Goal: Task Accomplishment & Management: Complete application form

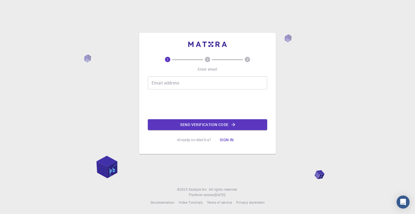
click at [156, 82] on input "Email address" at bounding box center [207, 82] width 119 height 13
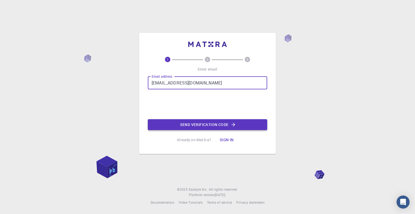
type input "[EMAIL_ADDRESS][DOMAIN_NAME]"
click at [189, 125] on button "Send verification code" at bounding box center [207, 124] width 119 height 11
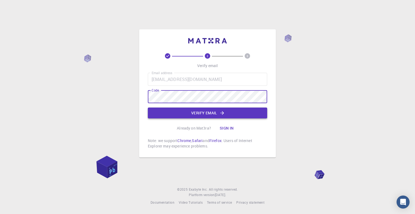
click at [198, 115] on button "Verify email" at bounding box center [207, 112] width 119 height 11
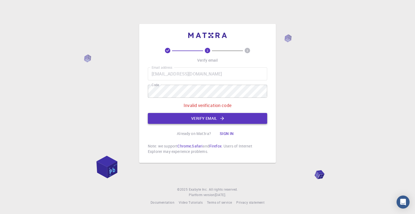
click at [198, 119] on button "Verify email" at bounding box center [207, 118] width 119 height 11
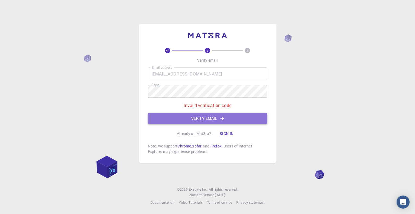
click at [200, 121] on button "Verify email" at bounding box center [207, 118] width 119 height 11
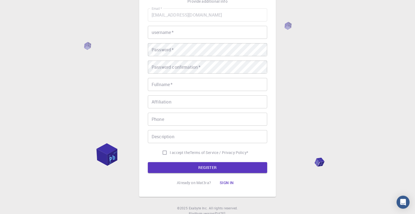
scroll to position [63, 0]
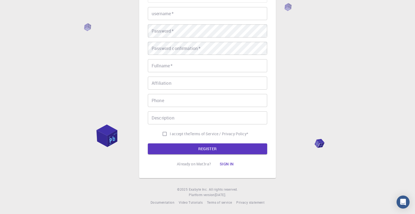
click at [163, 133] on input "I accept the Terms of Service / Privacy Policy *" at bounding box center [164, 133] width 10 height 10
checkbox input "true"
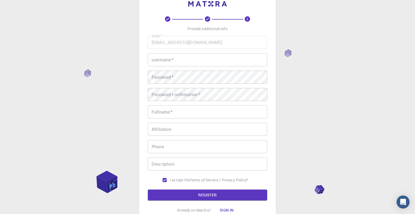
scroll to position [0, 0]
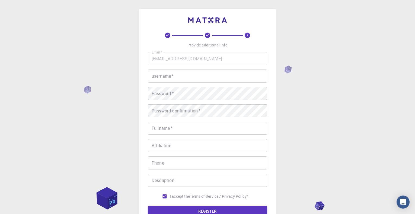
click at [172, 81] on input "username   *" at bounding box center [207, 75] width 119 height 13
type input "MORIGAON"
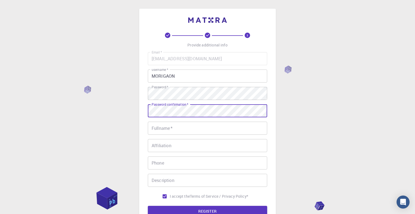
click at [171, 129] on input "Fullname   *" at bounding box center [207, 127] width 119 height 13
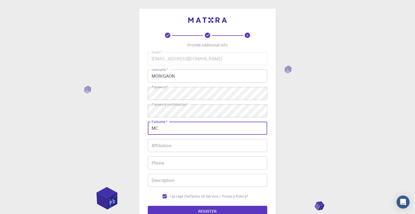
type input "MC"
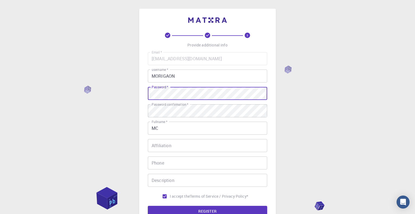
click at [165, 150] on input "Affiliation" at bounding box center [207, 145] width 119 height 13
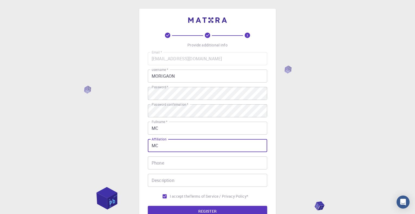
type input "MC"
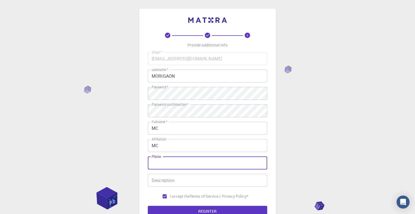
click at [166, 164] on input "Phone" at bounding box center [207, 162] width 119 height 13
click at [186, 210] on button "REGISTER" at bounding box center [207, 210] width 119 height 11
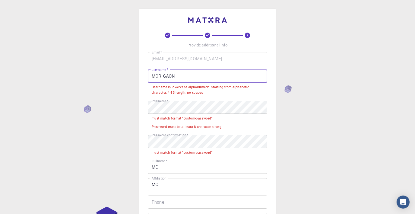
drag, startPoint x: 174, startPoint y: 77, endPoint x: 140, endPoint y: 72, distance: 33.9
click at [148, 72] on input "MORIGAON" at bounding box center [207, 75] width 119 height 13
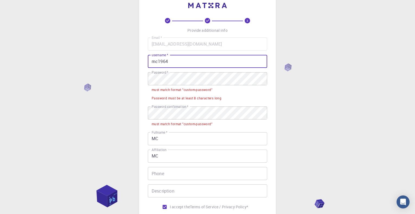
scroll to position [31, 0]
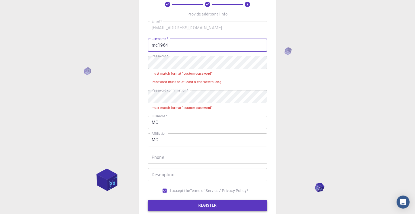
type input "mc1964"
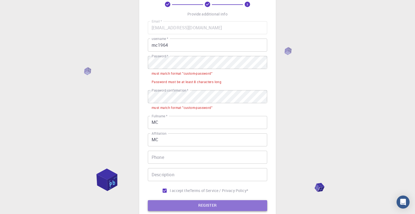
click at [186, 207] on button "REGISTER" at bounding box center [207, 205] width 119 height 11
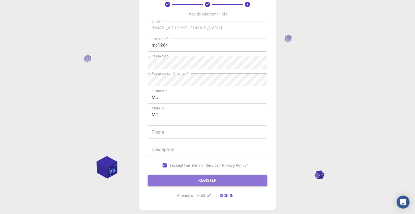
click at [196, 185] on button "REGISTER" at bounding box center [207, 179] width 119 height 11
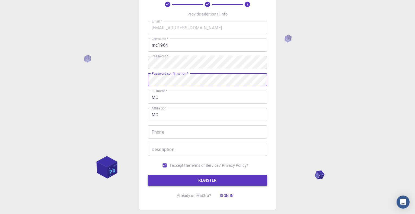
click at [202, 182] on button "REGISTER" at bounding box center [207, 179] width 119 height 11
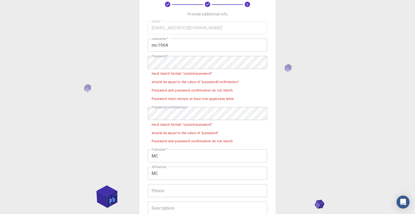
click at [183, 74] on div "must match format "custom-password"" at bounding box center [181, 73] width 61 height 5
click at [181, 98] on div "Password must contain at least one uppercase letter" at bounding box center [192, 98] width 82 height 5
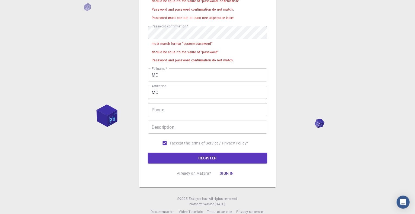
scroll to position [122, 0]
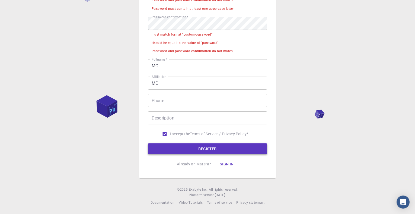
click at [183, 151] on button "REGISTER" at bounding box center [207, 148] width 119 height 11
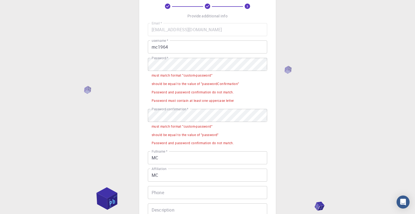
scroll to position [0, 0]
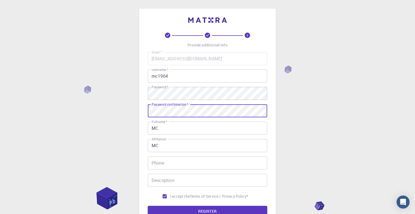
click at [196, 212] on button "REGISTER" at bounding box center [207, 210] width 119 height 11
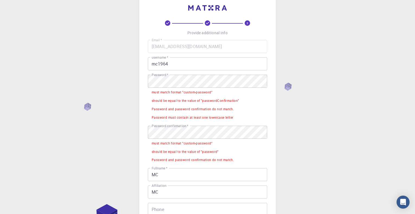
scroll to position [31, 0]
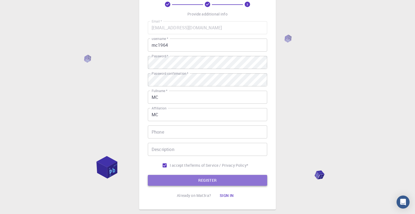
click at [192, 183] on button "REGISTER" at bounding box center [207, 179] width 119 height 11
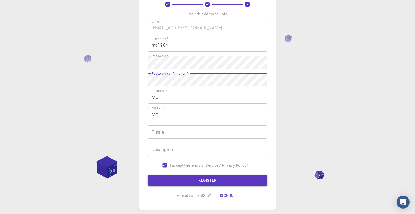
click at [202, 183] on button "REGISTER" at bounding box center [207, 179] width 119 height 11
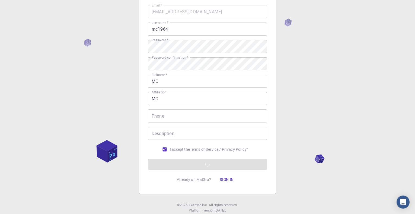
scroll to position [63, 0]
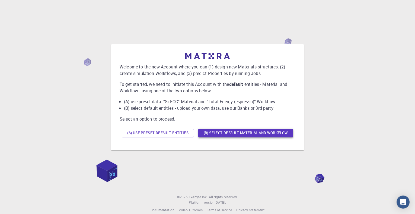
click at [213, 134] on button "(B) Select default material and workflow" at bounding box center [245, 132] width 95 height 9
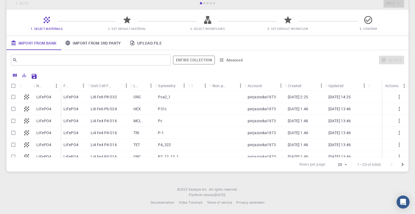
click at [89, 45] on link "Import From 3rd Party" at bounding box center [93, 43] width 64 height 14
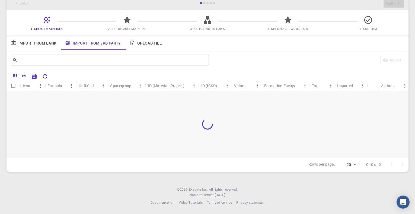
click at [45, 46] on link "Import From Bank" at bounding box center [34, 43] width 54 height 14
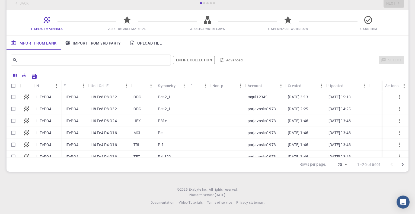
click at [27, 98] on icon at bounding box center [27, 97] width 8 height 8
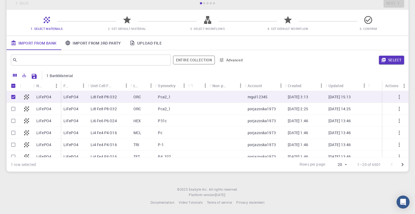
checkbox input "true"
click at [399, 61] on button "Select" at bounding box center [391, 60] width 25 height 9
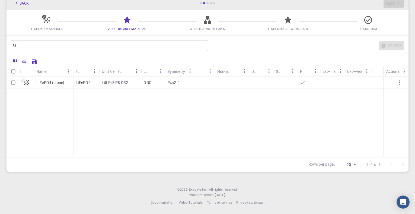
click at [127, 80] on p "Li8 Fe8 P8 O32" at bounding box center [115, 82] width 26 height 5
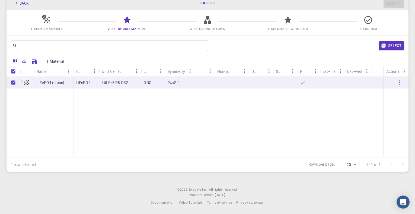
checkbox input "true"
click at [399, 81] on icon "button" at bounding box center [399, 82] width 7 height 7
click at [14, 83] on input "Unselect row" at bounding box center [13, 82] width 10 height 10
checkbox input "false"
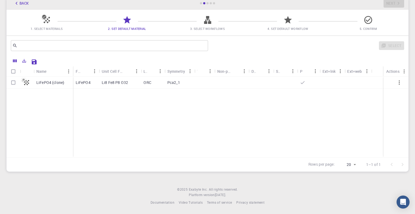
click at [393, 83] on button "button" at bounding box center [398, 82] width 13 height 13
click at [26, 82] on icon at bounding box center [27, 83] width 8 height 8
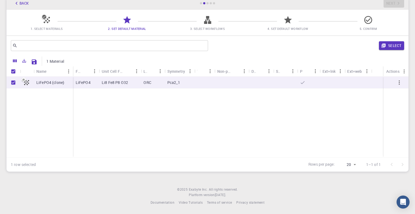
checkbox input "true"
click at [26, 82] on icon at bounding box center [27, 83] width 8 height 8
checkbox input "false"
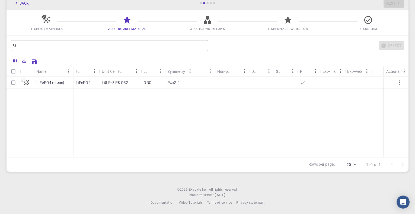
click at [46, 19] on icon at bounding box center [47, 20] width 6 height 6
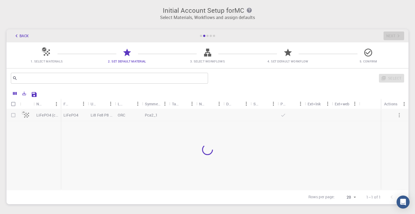
scroll to position [34, 0]
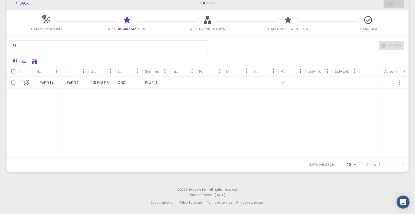
click at [47, 20] on icon at bounding box center [46, 19] width 9 height 9
click at [16, 62] on icon "Columns" at bounding box center [14, 60] width 5 height 5
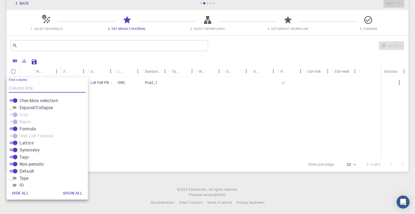
click at [134, 157] on div "Rows per page: 20 20 1–1 of 1" at bounding box center [208, 164] width 402 height 14
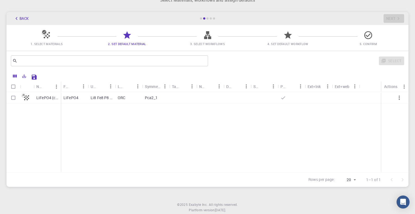
scroll to position [0, 0]
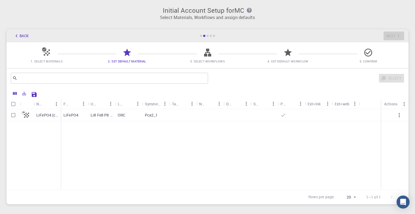
click at [201, 34] on div "Back Next" at bounding box center [208, 35] width 402 height 13
click at [43, 54] on icon at bounding box center [46, 52] width 9 height 9
click at [20, 34] on button "Back" at bounding box center [21, 35] width 21 height 9
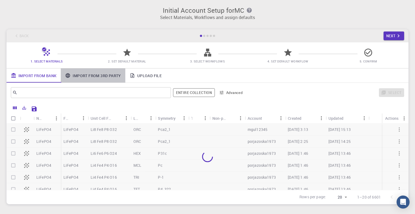
click at [104, 74] on link "Import From 3rd Party" at bounding box center [93, 75] width 64 height 14
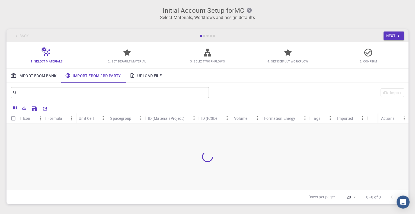
click at [142, 77] on link "Upload File" at bounding box center [145, 75] width 41 height 14
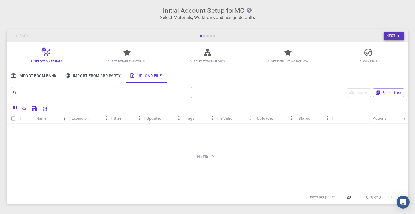
click at [394, 36] on button "Next" at bounding box center [393, 35] width 21 height 9
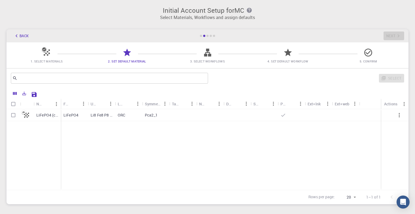
click at [394, 36] on div "Back Next" at bounding box center [208, 35] width 402 height 13
click at [22, 39] on button "Back" at bounding box center [21, 35] width 21 height 9
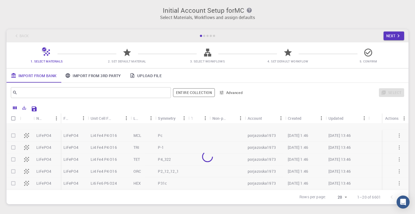
scroll to position [65, 0]
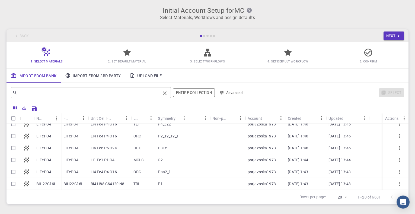
click at [154, 91] on input "text" at bounding box center [88, 93] width 143 height 8
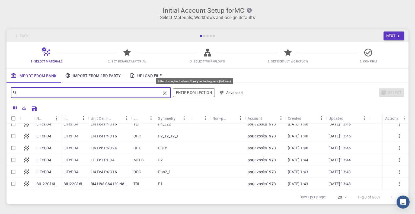
click at [181, 92] on button "Entire collection" at bounding box center [194, 92] width 42 height 9
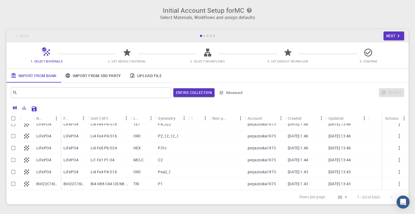
click at [237, 95] on button "Advanced" at bounding box center [230, 92] width 28 height 9
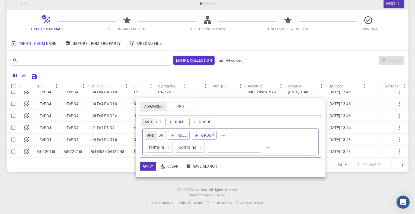
scroll to position [34, 0]
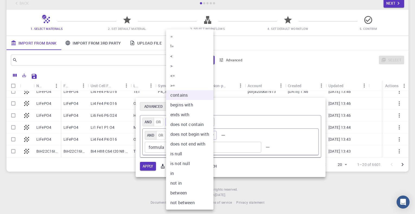
click at [195, 145] on body "Initial Account Setup for MC Select Materials, Workflows and assign defaults Ba…" at bounding box center [207, 90] width 415 height 246
click at [249, 73] on div at bounding box center [207, 107] width 415 height 214
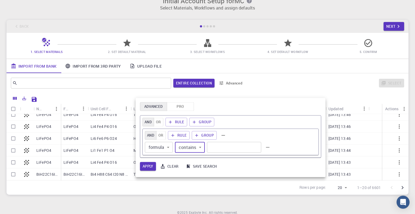
scroll to position [0, 0]
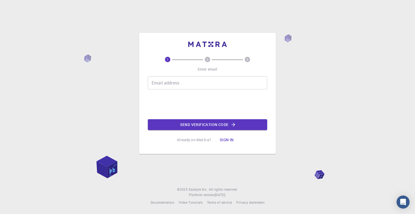
click at [117, 101] on div "1 2 3 Enter email Email address Email address Send verification code Already on…" at bounding box center [207, 107] width 415 height 214
